Goal: Find specific page/section: Find specific page/section

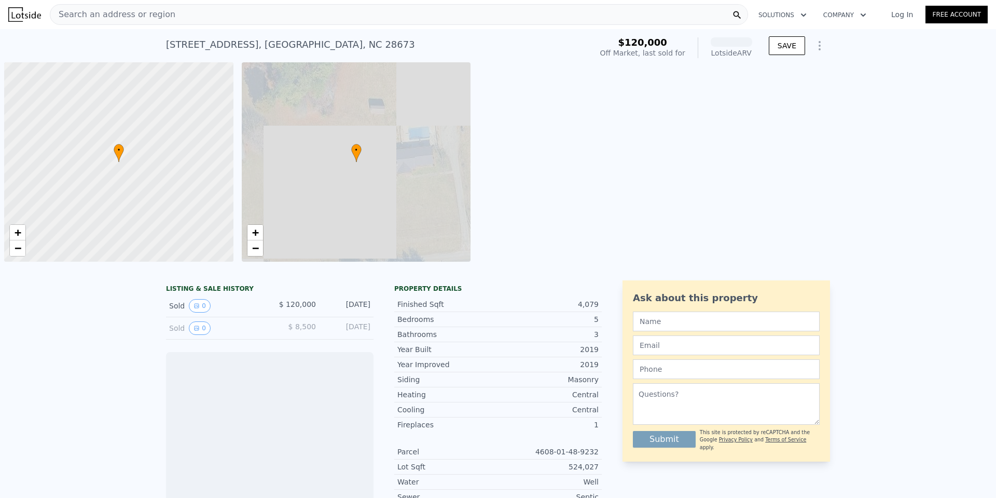
scroll to position [0, 4]
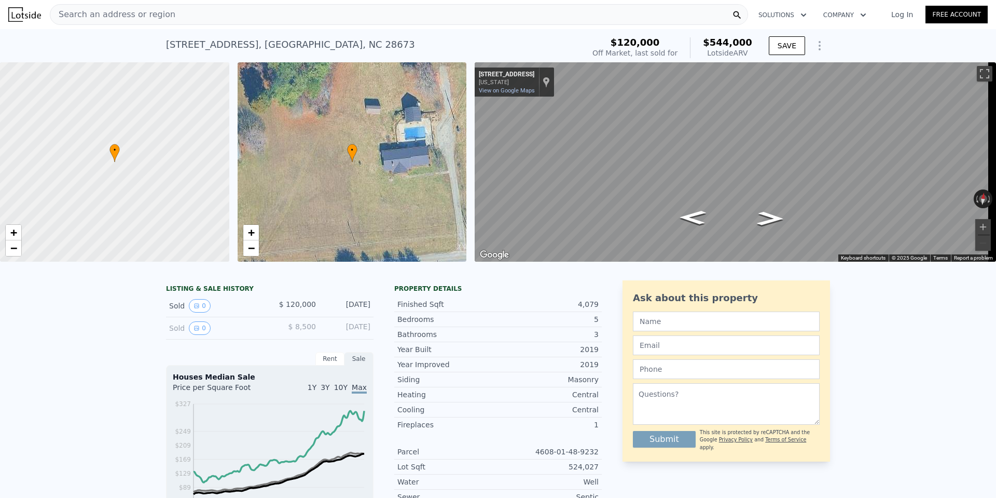
click at [133, 15] on span "Search an address or region" at bounding box center [112, 14] width 125 height 12
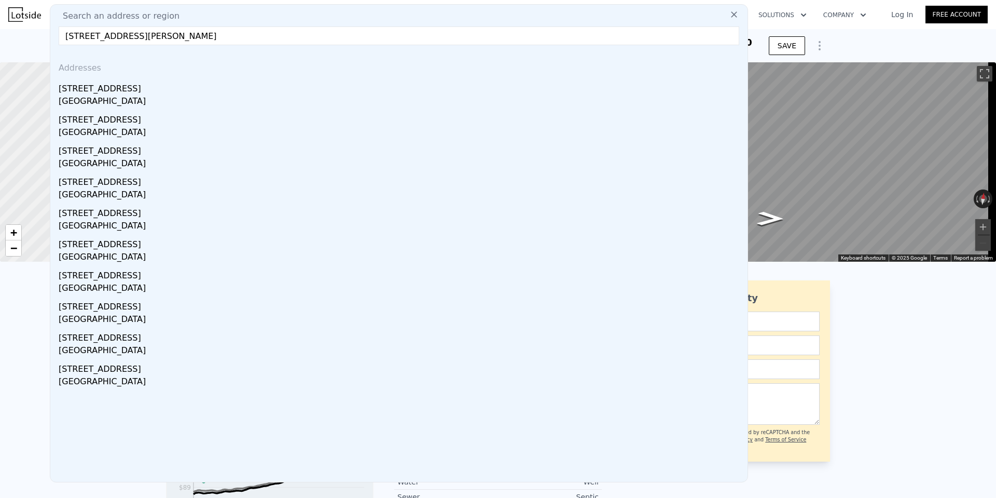
drag, startPoint x: 118, startPoint y: 37, endPoint x: 263, endPoint y: 34, distance: 145.3
click at [263, 34] on input "[STREET_ADDRESS][PERSON_NAME]" at bounding box center [399, 35] width 681 height 19
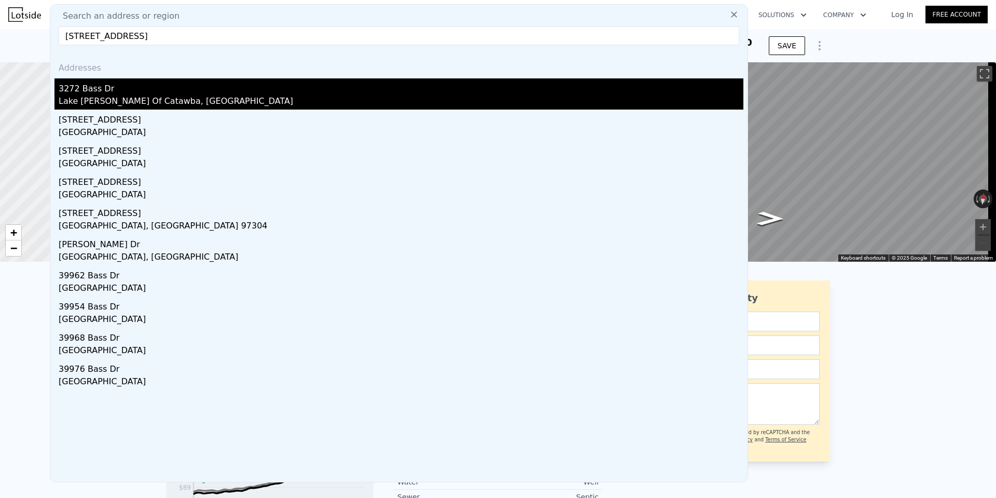
type input "[STREET_ADDRESS]"
click at [86, 95] on div "Lake [PERSON_NAME] Of Catawba, [GEOGRAPHIC_DATA]" at bounding box center [401, 102] width 685 height 15
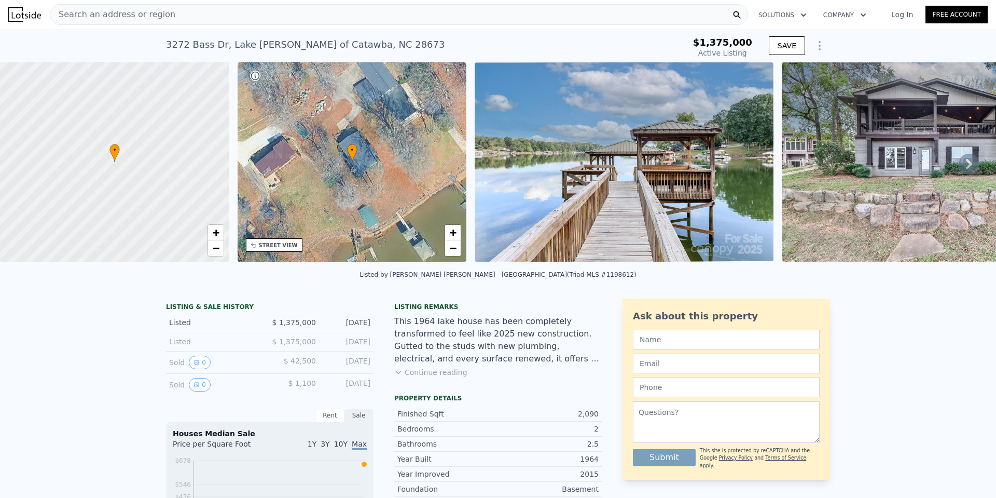
click at [893, 16] on link "Log In" at bounding box center [902, 14] width 47 height 10
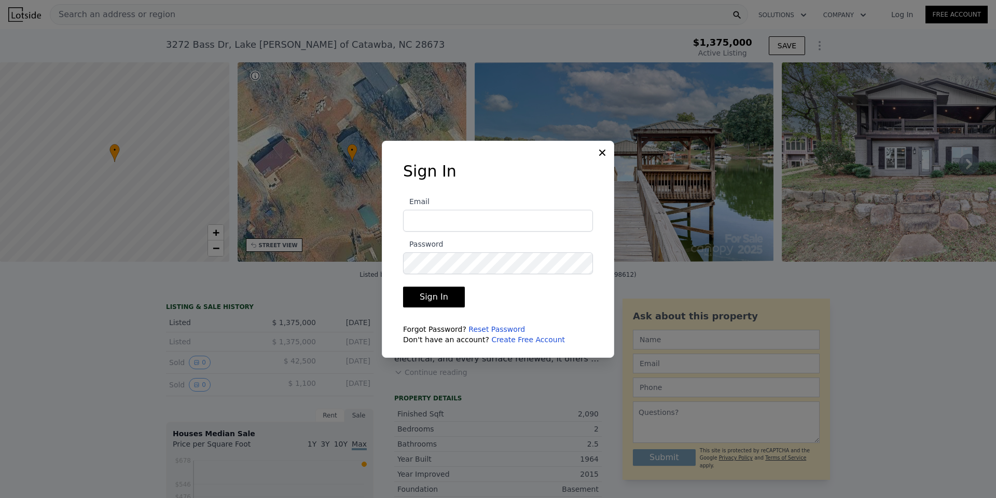
type input "[EMAIL_ADDRESS][DOMAIN_NAME]"
click at [440, 298] on button "Sign In" at bounding box center [434, 296] width 62 height 21
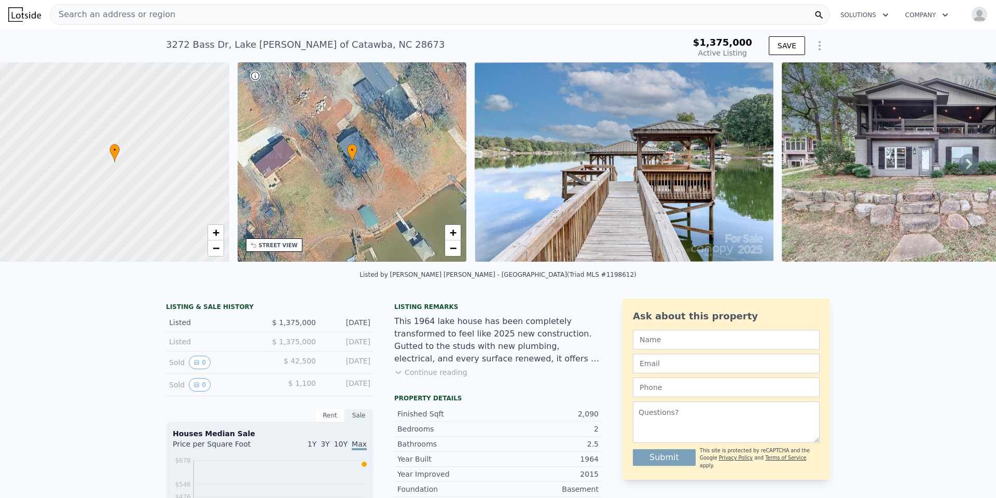
click at [971, 13] on img "button" at bounding box center [979, 14] width 17 height 17
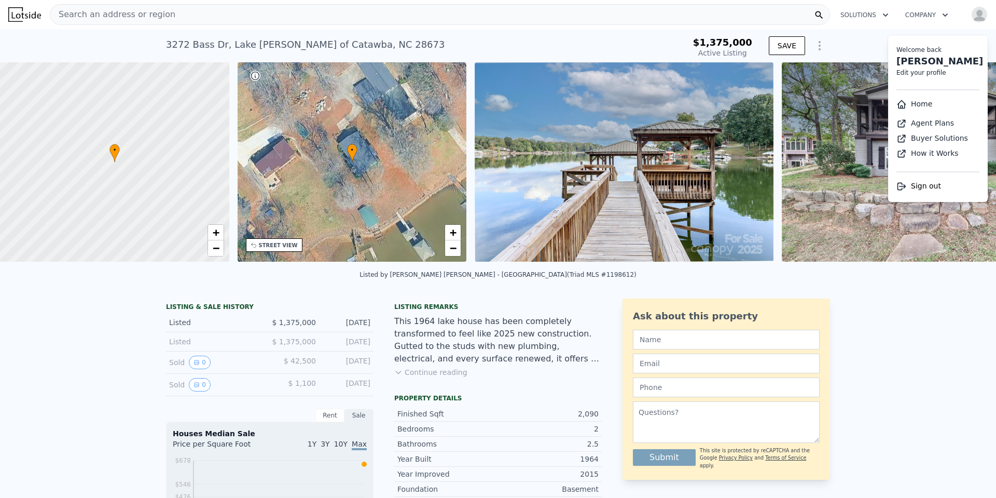
click at [971, 14] on img "button" at bounding box center [979, 14] width 17 height 17
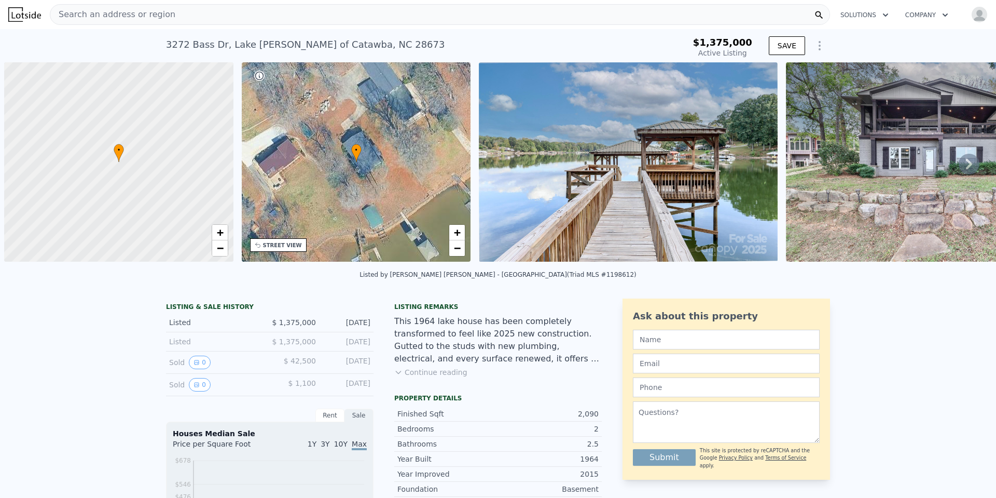
scroll to position [0, 4]
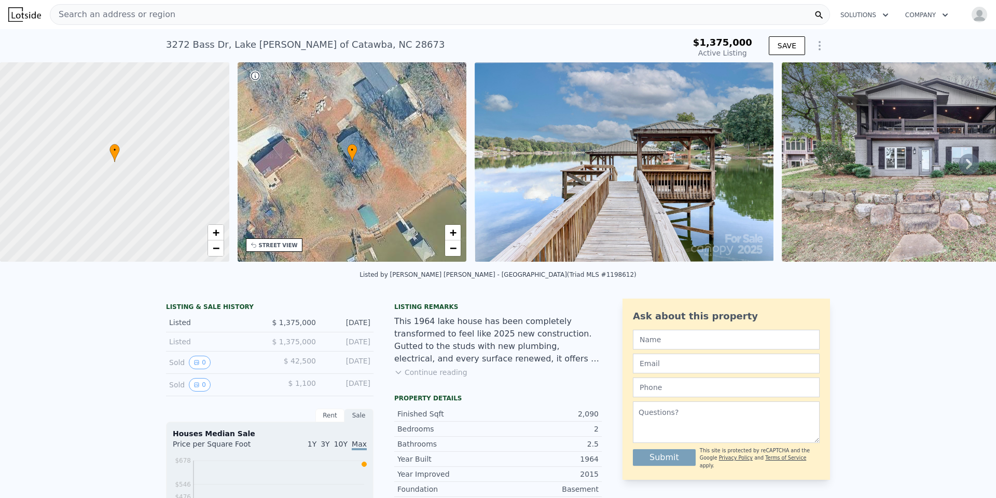
click at [130, 13] on span "Search an address or region" at bounding box center [112, 14] width 125 height 12
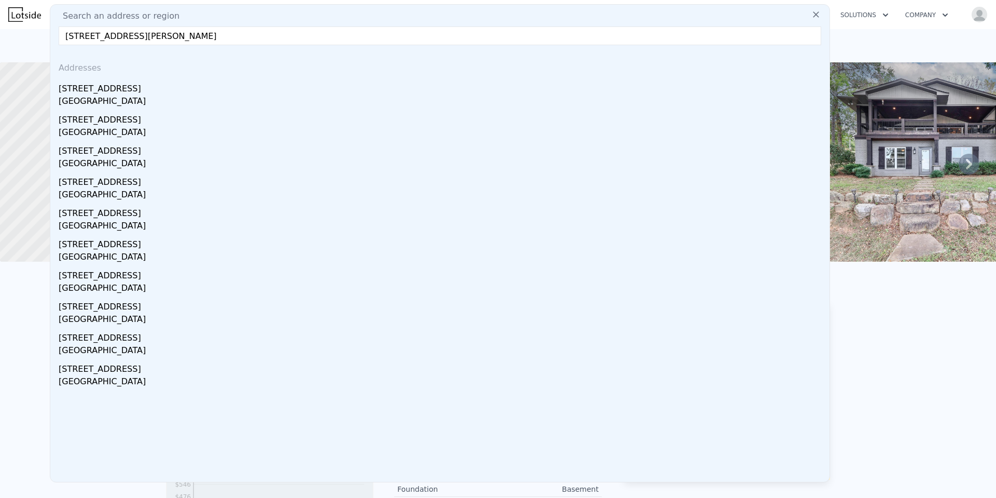
drag, startPoint x: 116, startPoint y: 37, endPoint x: 250, endPoint y: 30, distance: 134.1
click at [250, 30] on input "4159 Todd St, Sherrills Ford, NC 28673" at bounding box center [440, 35] width 763 height 19
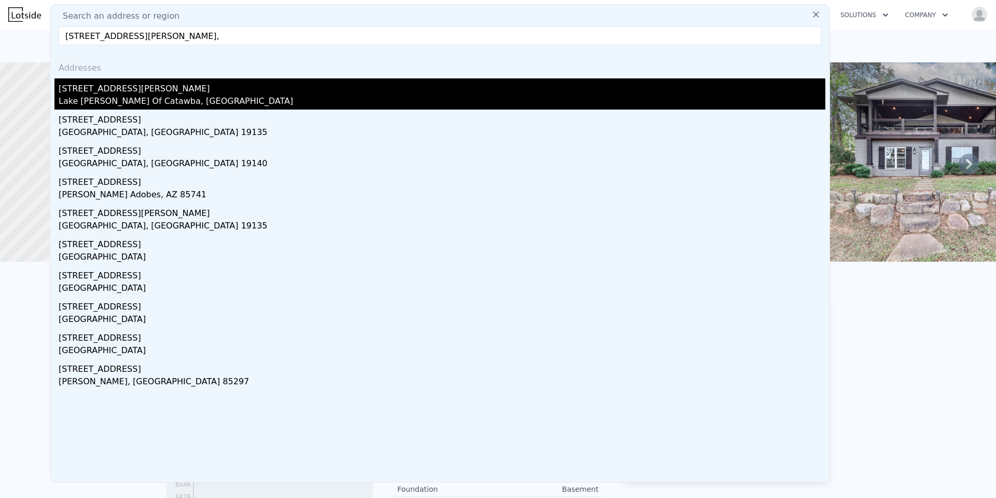
type input "4159 Todd Street,"
click at [97, 91] on div "4159 Todd St" at bounding box center [442, 86] width 767 height 17
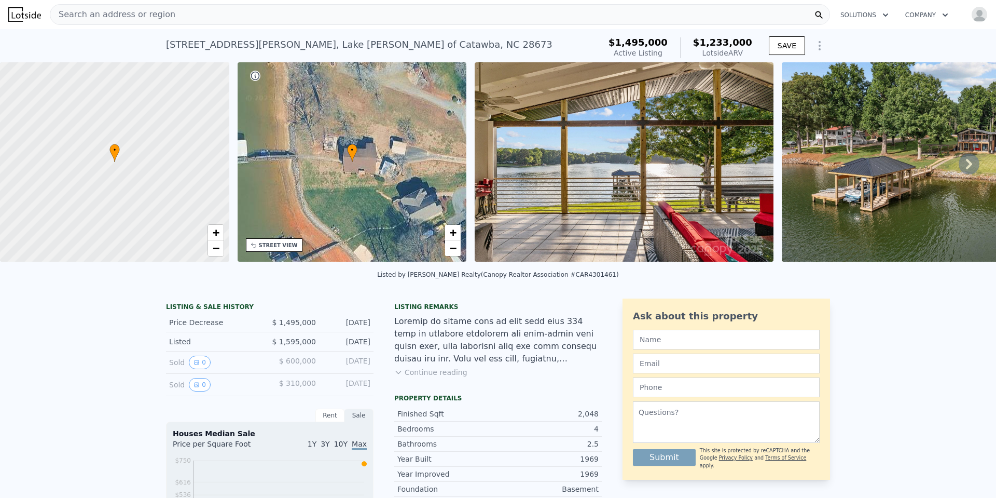
click at [350, 15] on div "Search an address or region" at bounding box center [440, 14] width 780 height 21
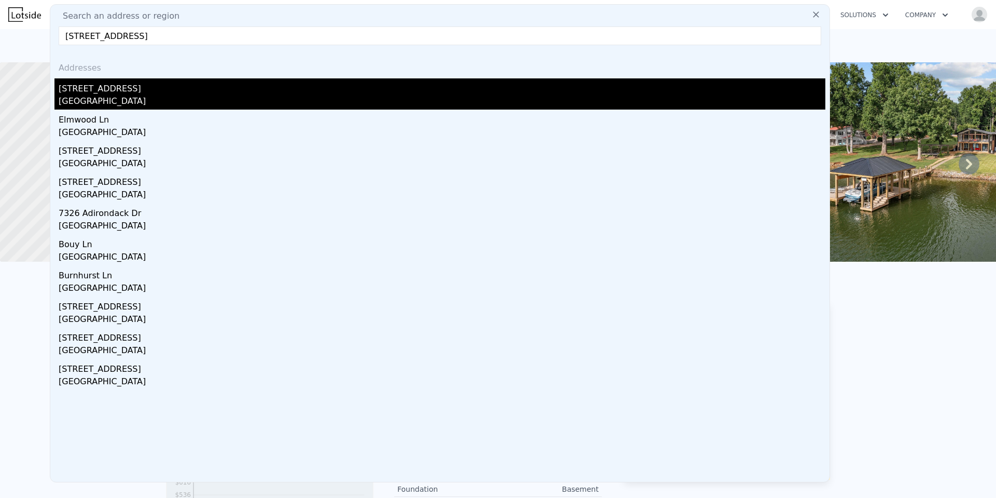
type input "7326 Elmwood Ln, Denver, NC 28037"
click at [112, 101] on div "Lincoln County, NC 28037" at bounding box center [442, 102] width 767 height 15
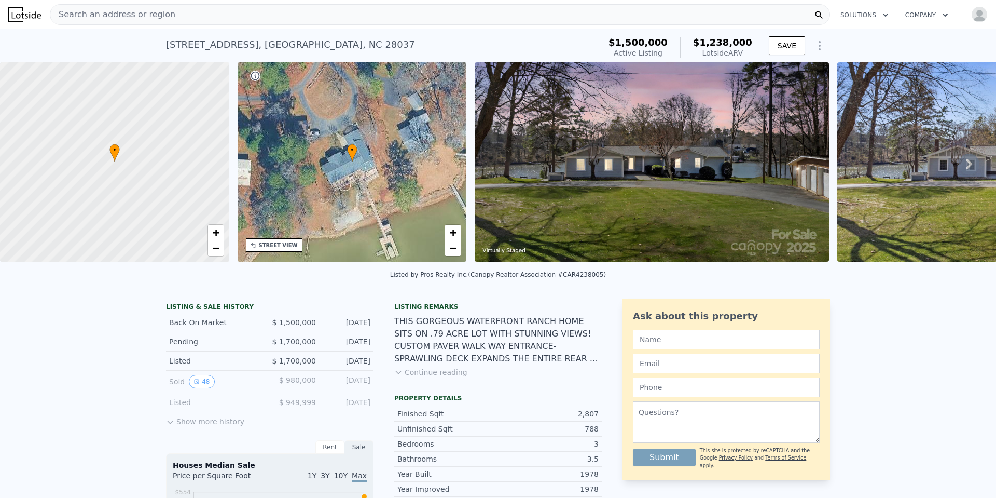
click at [93, 18] on span "Search an address or region" at bounding box center [112, 14] width 125 height 12
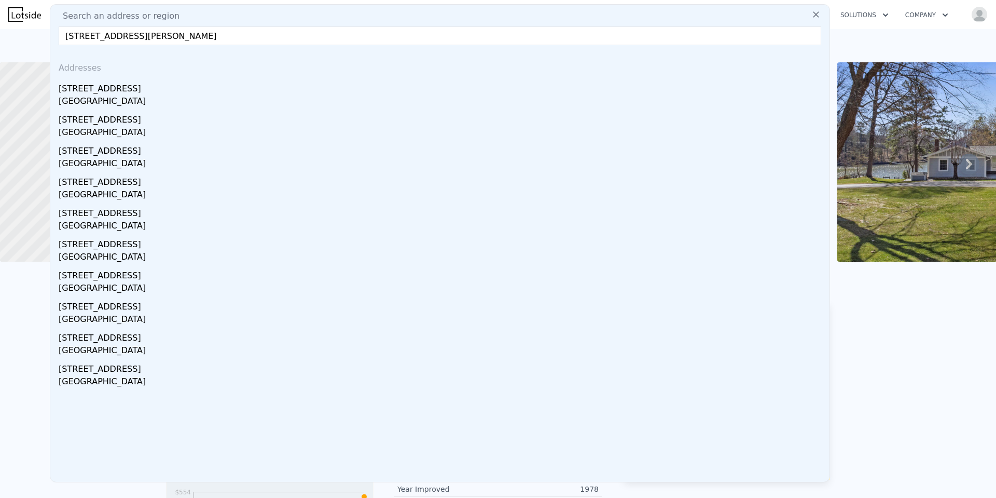
drag, startPoint x: 131, startPoint y: 39, endPoint x: 270, endPoint y: 44, distance: 139.1
click at [270, 44] on input "3861 Swanson Rd, Sherrills Ford, NC 28673" at bounding box center [440, 35] width 763 height 19
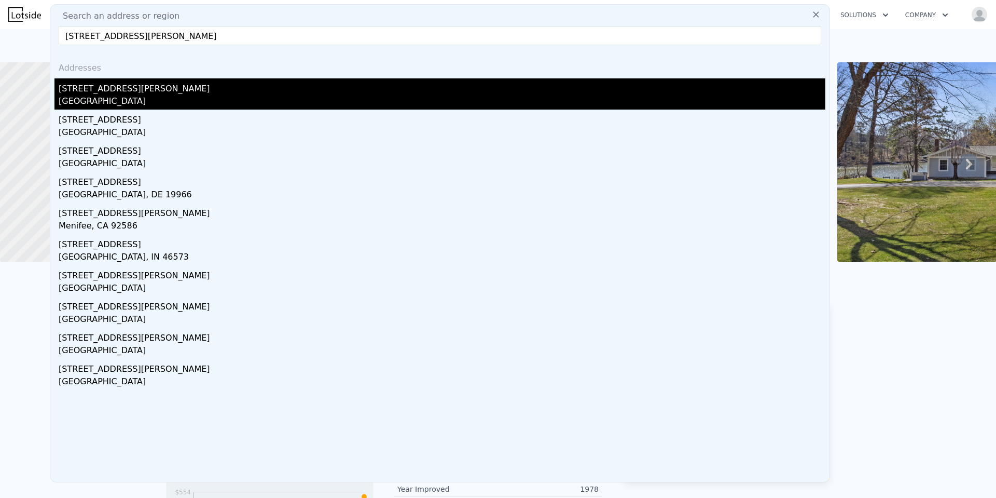
type input "3861 Swanson Rd 28673"
click at [111, 97] on div "[GEOGRAPHIC_DATA]" at bounding box center [442, 102] width 767 height 15
